Goal: Find specific page/section: Find specific page/section

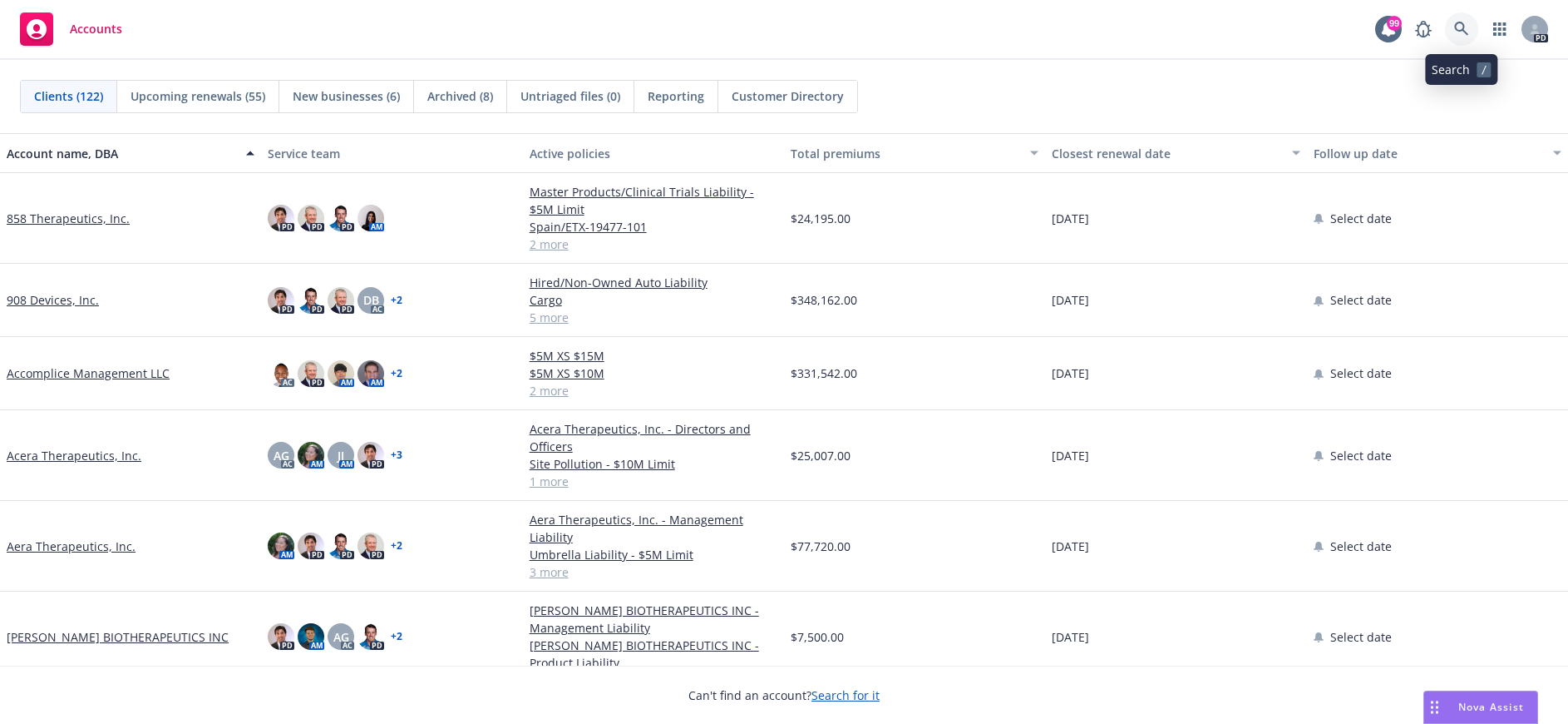
click at [1463, 21] on link at bounding box center [1462, 29] width 34 height 34
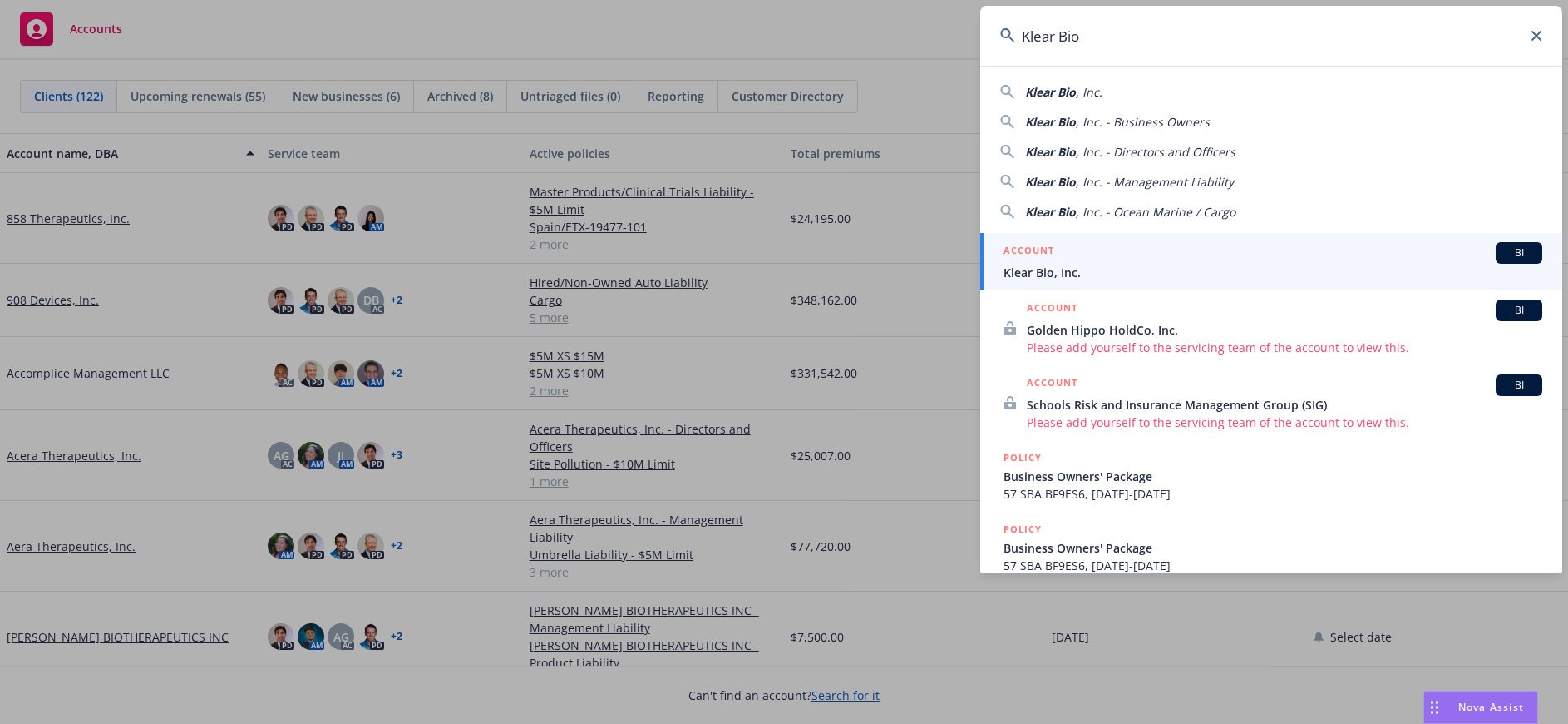
type input "Klear Bio"
click at [1057, 271] on span "Klear Bio, Inc." at bounding box center [1273, 272] width 539 height 17
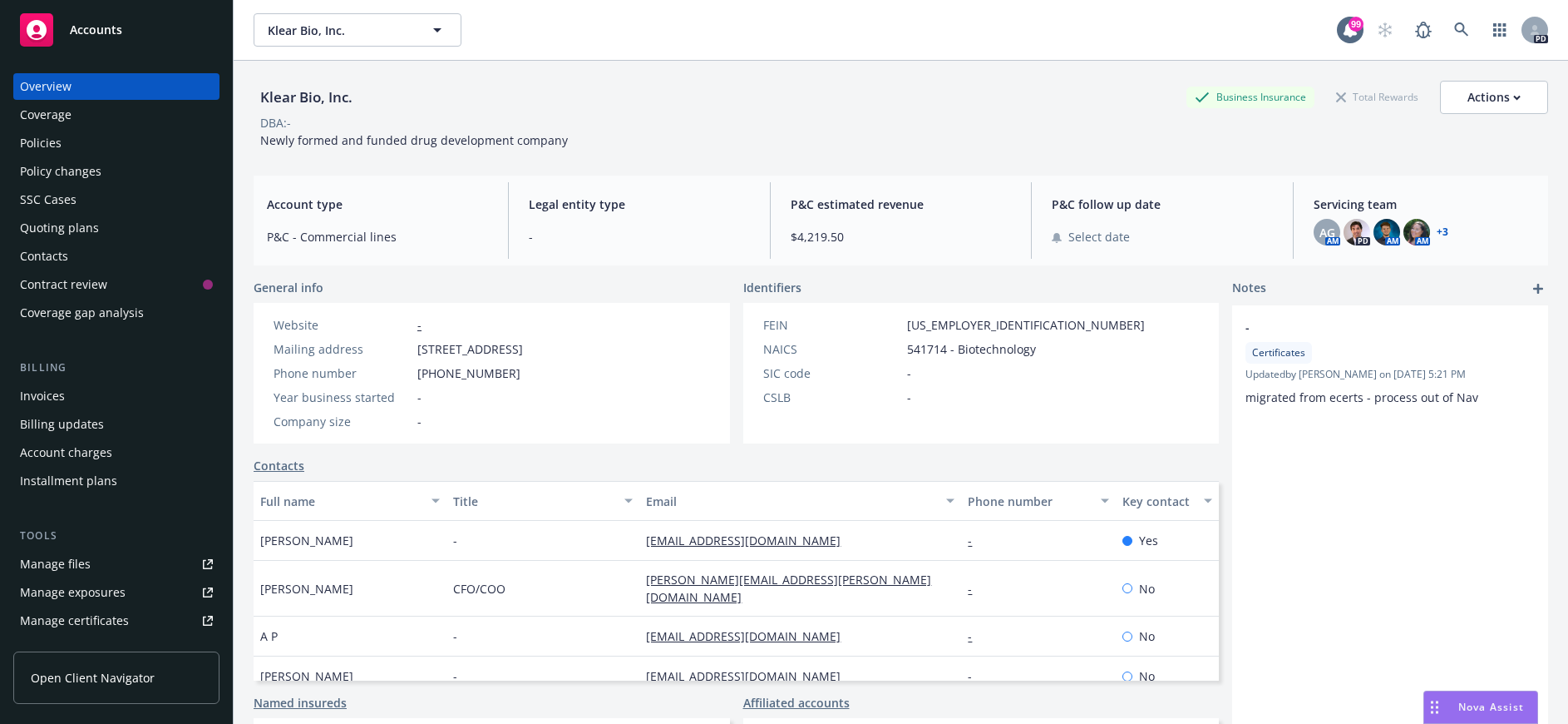
click at [46, 142] on div "Policies" at bounding box center [41, 143] width 41 height 27
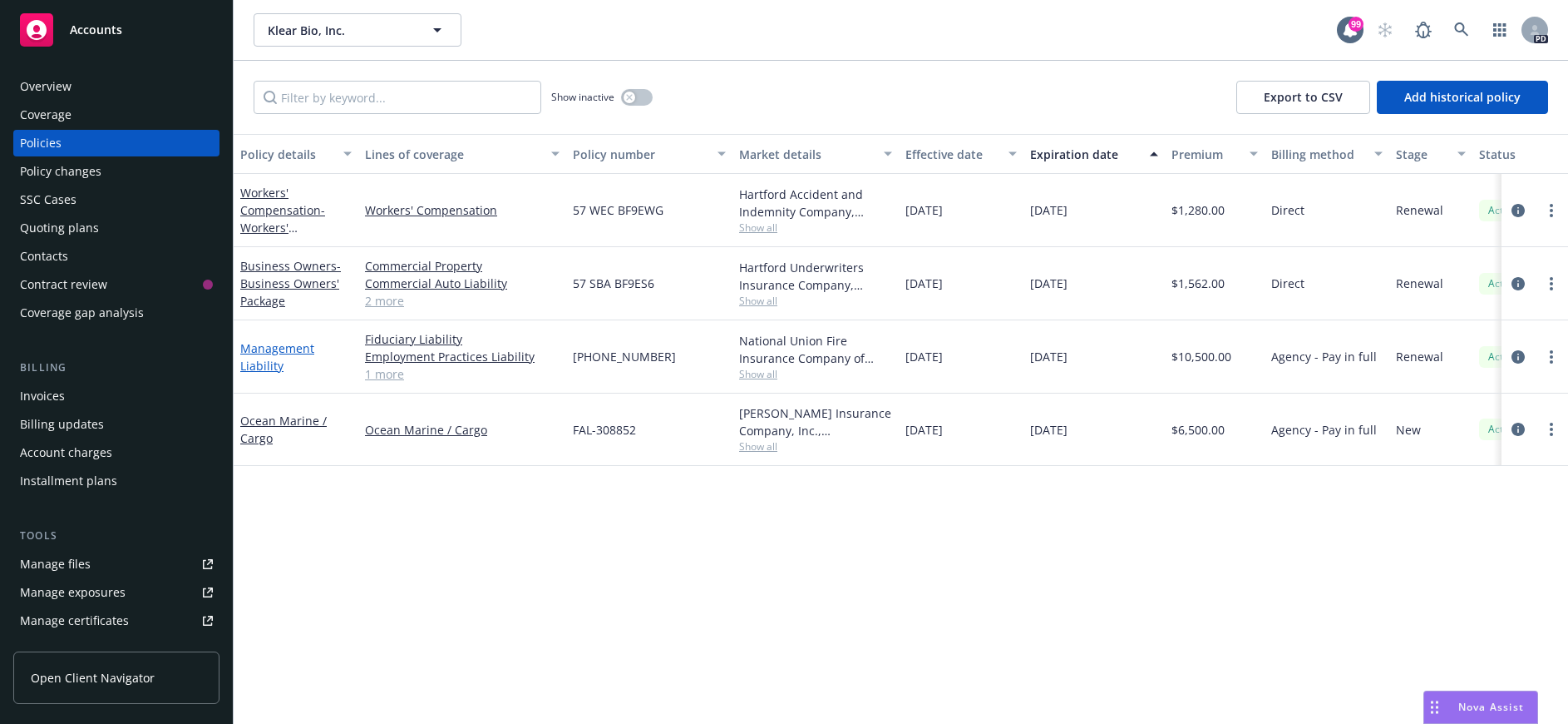
click at [280, 348] on link "Management Liability" at bounding box center [277, 357] width 74 height 34
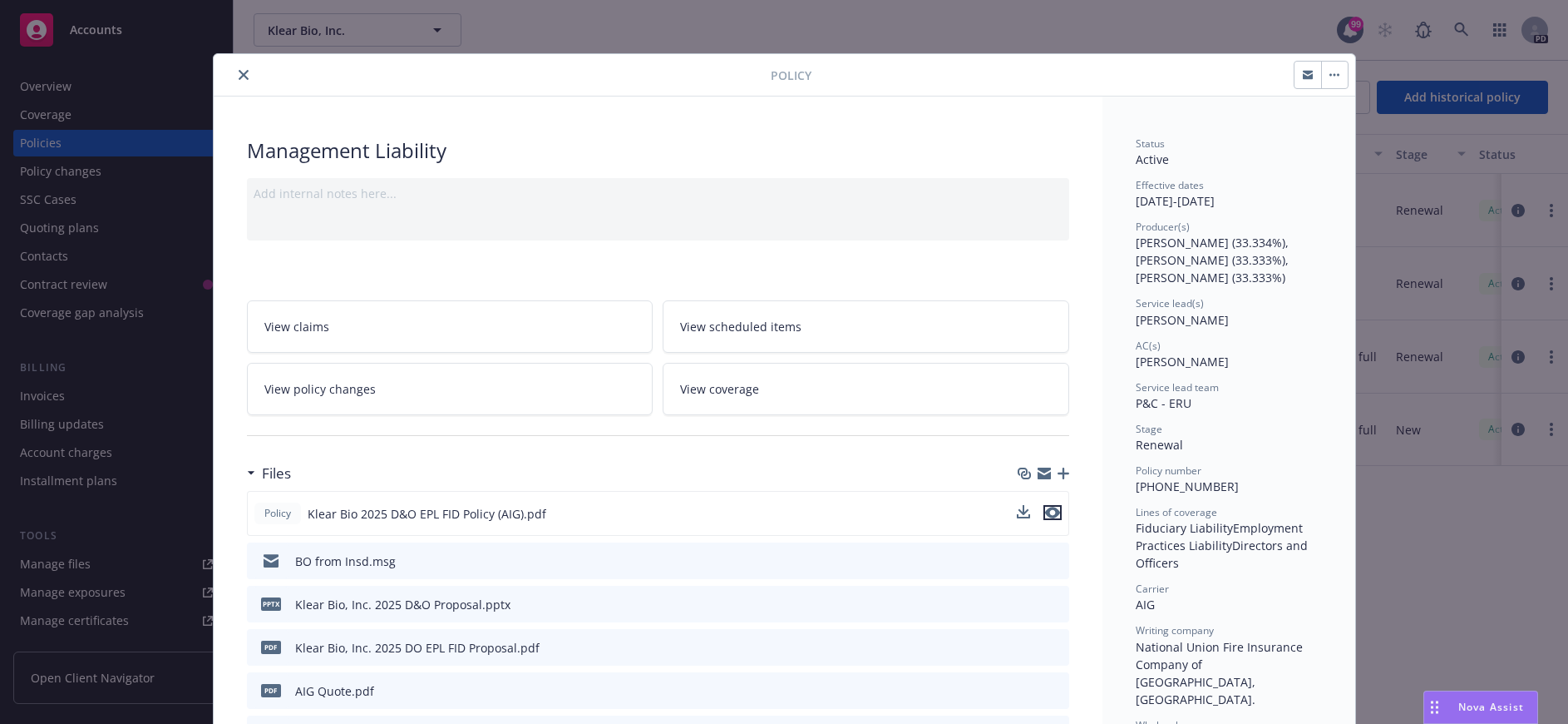
click at [1051, 512] on icon "preview file" at bounding box center [1053, 512] width 15 height 11
